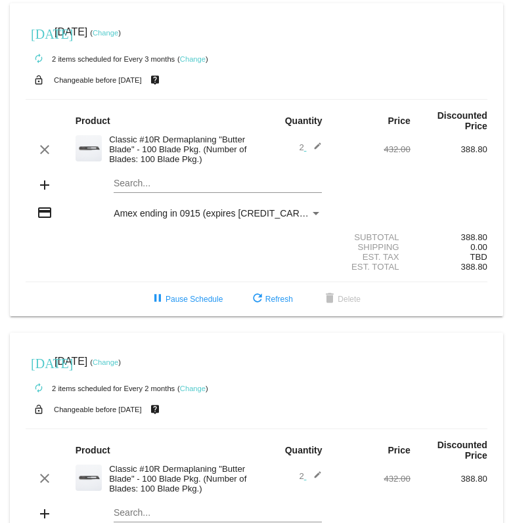
click at [118, 33] on link "Change" at bounding box center [106, 33] width 26 height 8
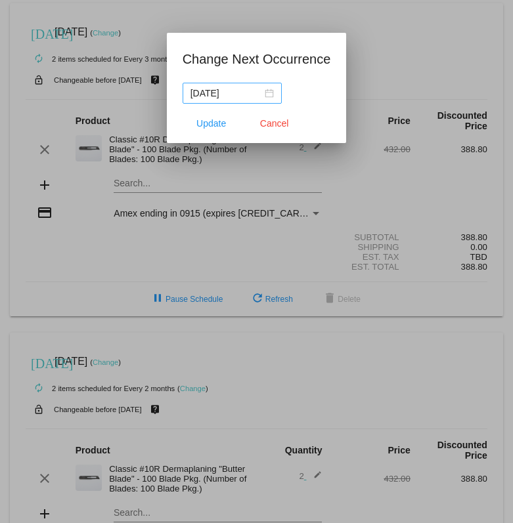
click at [257, 95] on div "[DATE]" at bounding box center [231, 93] width 83 height 14
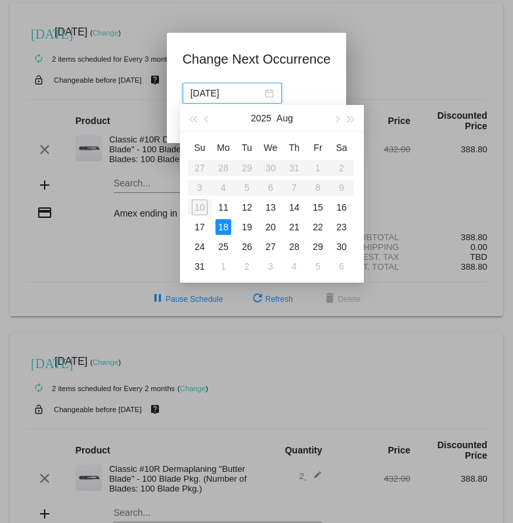
click at [197, 204] on table "Su Mo Tu We Th Fr Sa 27 28 29 30 31 1 2 3 4 5 6 7 8 9 10 11 12 13 14 15 16 17 1…" at bounding box center [270, 206] width 165 height 139
click at [225, 210] on div "11" at bounding box center [223, 208] width 16 height 16
type input "[DATE]"
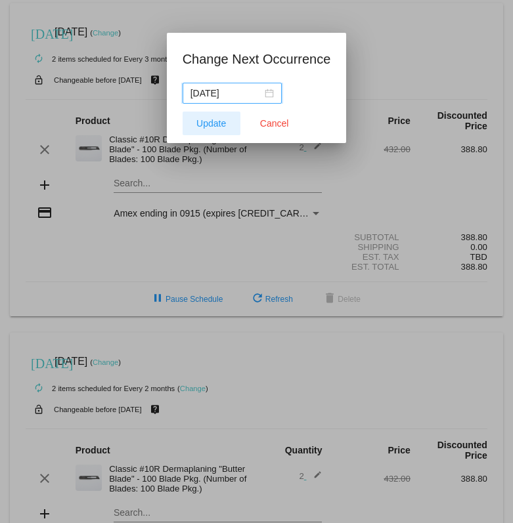
click at [221, 127] on span "Update" at bounding box center [211, 123] width 30 height 11
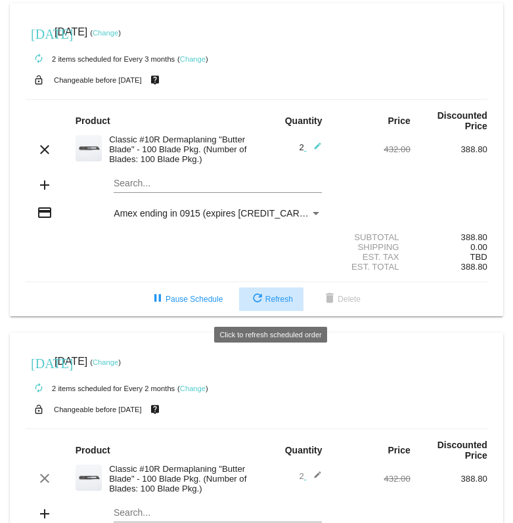
click at [284, 304] on span "refresh Refresh" at bounding box center [271, 299] width 43 height 9
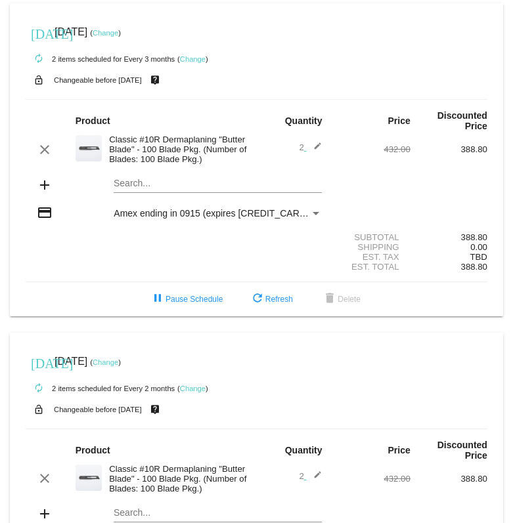
click at [193, 59] on link "Change" at bounding box center [193, 59] width 26 height 8
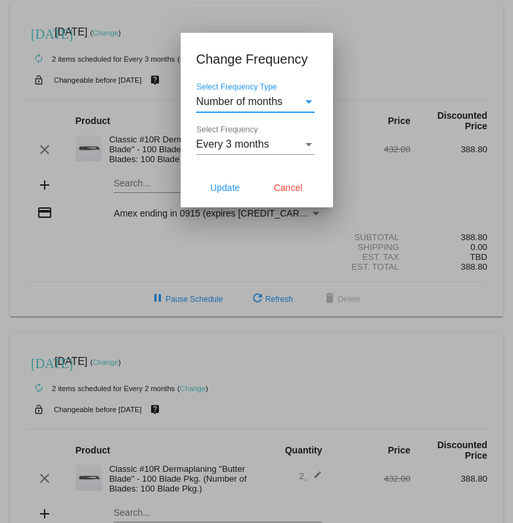
click at [236, 156] on div "Every 3 months Select Frequency" at bounding box center [255, 146] width 118 height 43
click at [239, 152] on div "Every 3 months Select Frequency" at bounding box center [255, 140] width 118 height 30
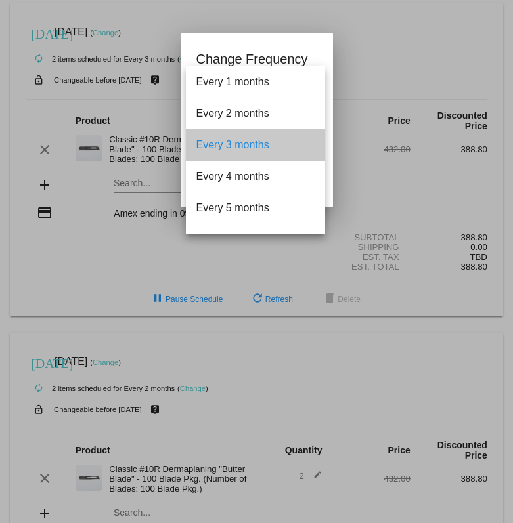
click at [239, 152] on span "Every 3 months" at bounding box center [255, 145] width 118 height 32
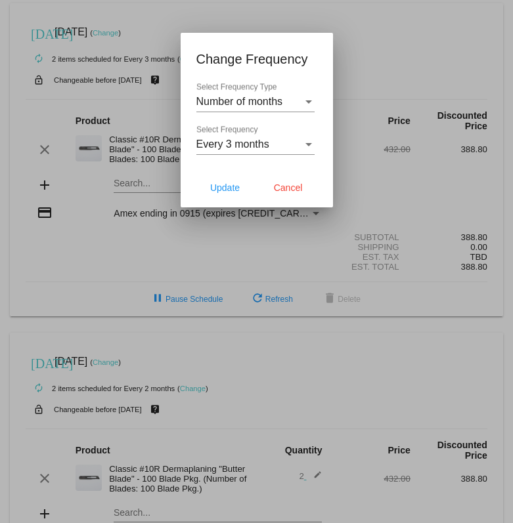
click at [398, 93] on div at bounding box center [256, 261] width 513 height 523
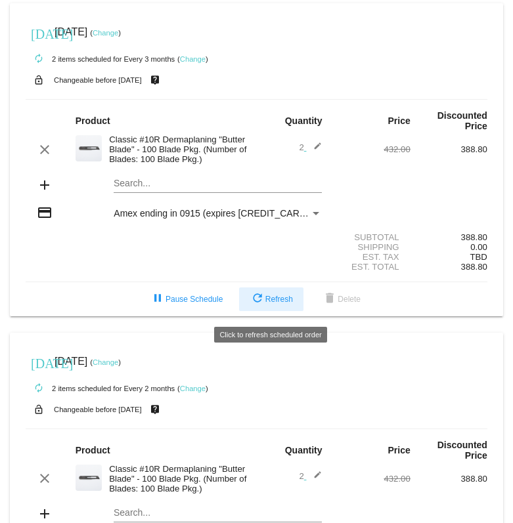
click at [266, 299] on button "refresh Refresh" at bounding box center [271, 300] width 64 height 24
